Goal: Transaction & Acquisition: Purchase product/service

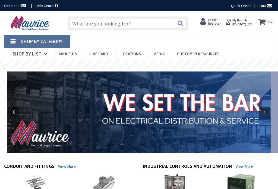
click at [132, 24] on input "text" at bounding box center [128, 24] width 120 height 14
click at [145, 26] on input "text" at bounding box center [128, 24] width 120 height 14
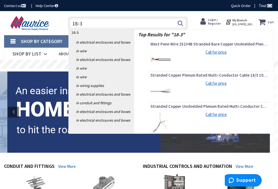
type input "18-3"
click at [250, 44] on span "West Penn Wire 25234B Stranded Bare Copper Unshielded Plenum Rated Communicatio…" at bounding box center [209, 43] width 118 height 5
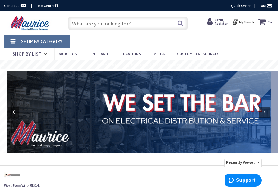
click at [163, 26] on input "text" at bounding box center [128, 24] width 120 height 14
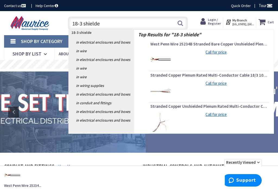
type input "18-3 shielded"
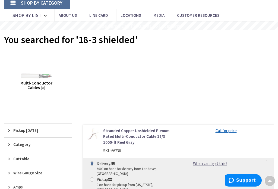
click at [31, 83] on span "Multi-Conductor Cables" at bounding box center [36, 85] width 32 height 10
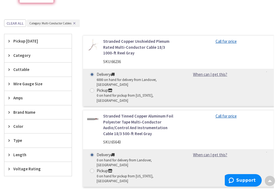
scroll to position [133, 0]
click at [21, 71] on div "Cuttable" at bounding box center [37, 69] width 67 height 14
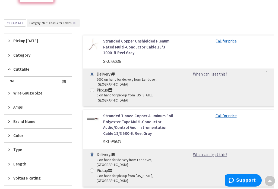
click at [23, 72] on div "Cuttable" at bounding box center [37, 69] width 67 height 14
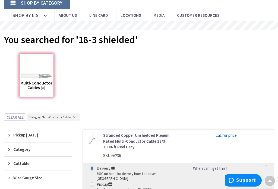
scroll to position [0, 0]
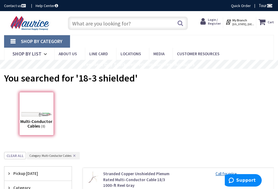
click at [243, 20] on strong "My Branch" at bounding box center [239, 20] width 15 height 4
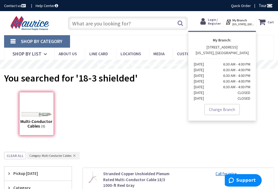
click at [229, 110] on link "Change Branch" at bounding box center [221, 109] width 35 height 11
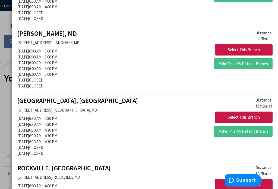
scroll to position [171, 0]
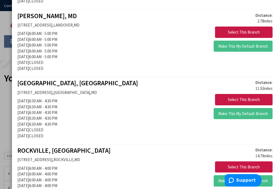
click at [250, 100] on button "Select This Branch" at bounding box center [243, 99] width 57 height 11
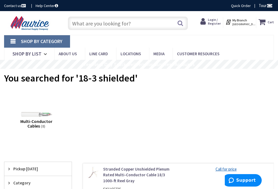
click at [152, 23] on input "text" at bounding box center [128, 24] width 120 height 14
click at [145, 24] on input "text" at bounding box center [128, 24] width 120 height 14
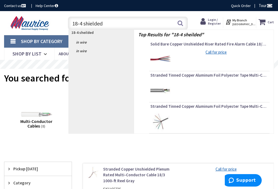
type input "18-4 shielded"
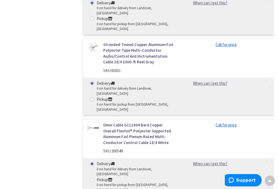
scroll to position [355, 0]
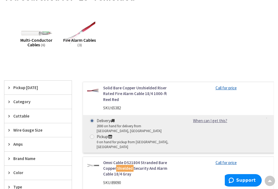
click at [36, 36] on img at bounding box center [36, 33] width 31 height 31
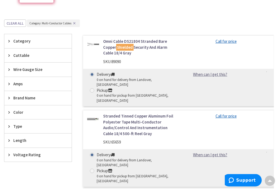
scroll to position [133, 0]
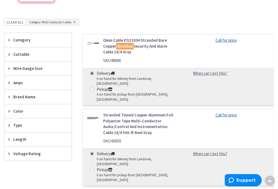
click at [261, 126] on div "Stranded Tinned Copper Aluminum Foil Polyester Tape Multi-Conductor Audio/Contr…" at bounding box center [178, 148] width 191 height 76
click at [118, 113] on link "Stranded Tinned Copper Aluminum Foil Polyester Tape Multi-Conductor Audio/Contr…" at bounding box center [138, 124] width 71 height 23
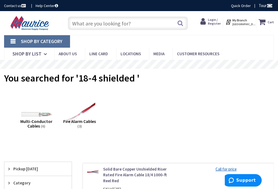
click at [133, 17] on input "text" at bounding box center [128, 24] width 120 height 14
click at [142, 17] on input "text" at bounding box center [128, 24] width 120 height 14
click at [141, 27] on input "text" at bounding box center [128, 24] width 120 height 14
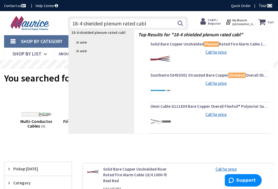
type input "18-4 shielded plenum rated cable"
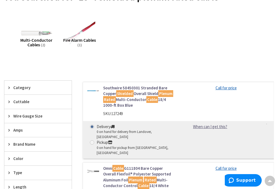
click at [172, 171] on link "Omni Cable G111804 Bare Copper Overall Flexfoil® Polyester Supported Aluminum F…" at bounding box center [138, 177] width 71 height 23
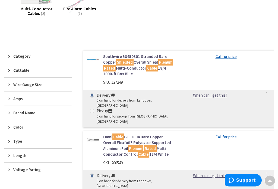
scroll to position [111, 0]
